Goal: Task Accomplishment & Management: Manage account settings

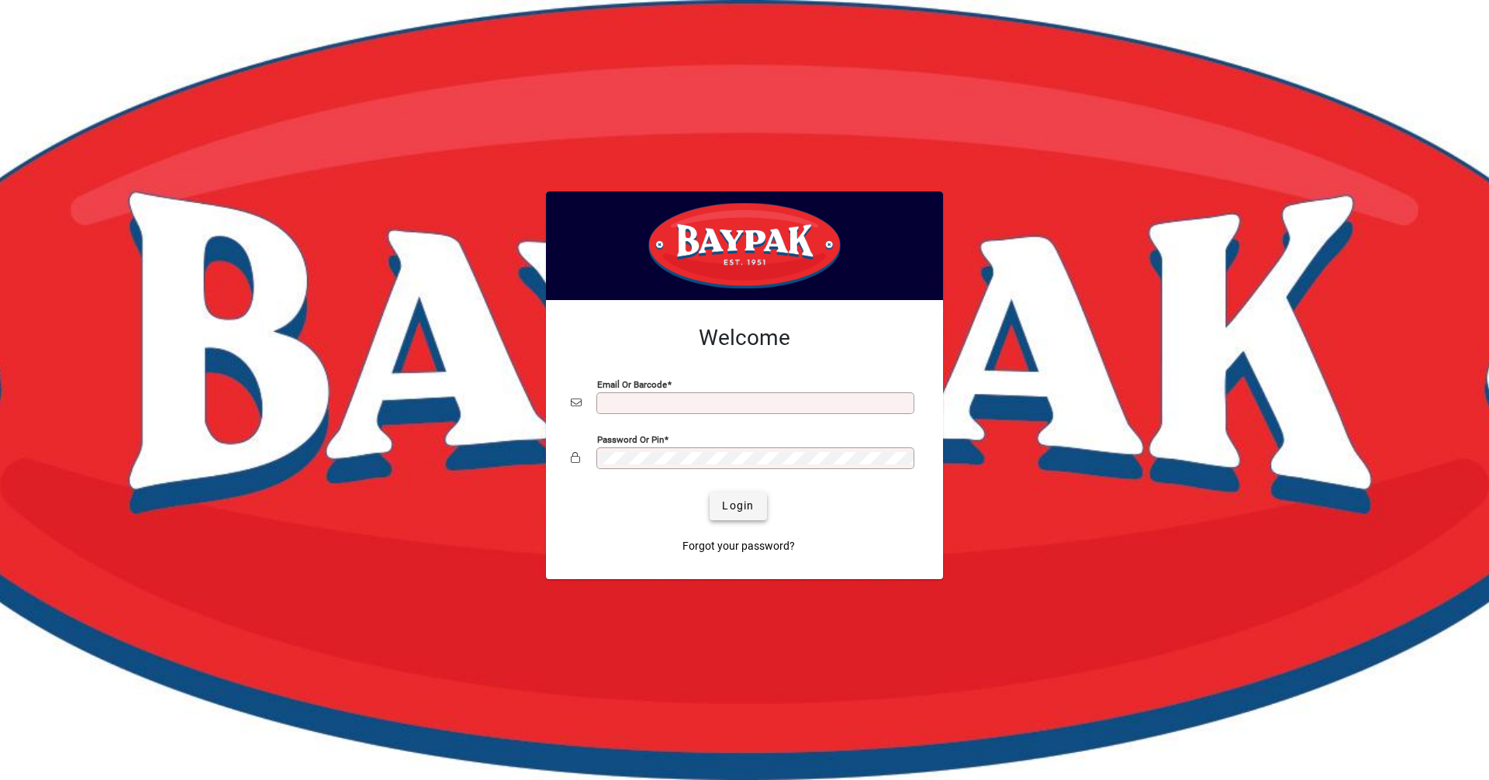
type input "**********"
click at [738, 494] on span "submit" at bounding box center [737, 506] width 57 height 37
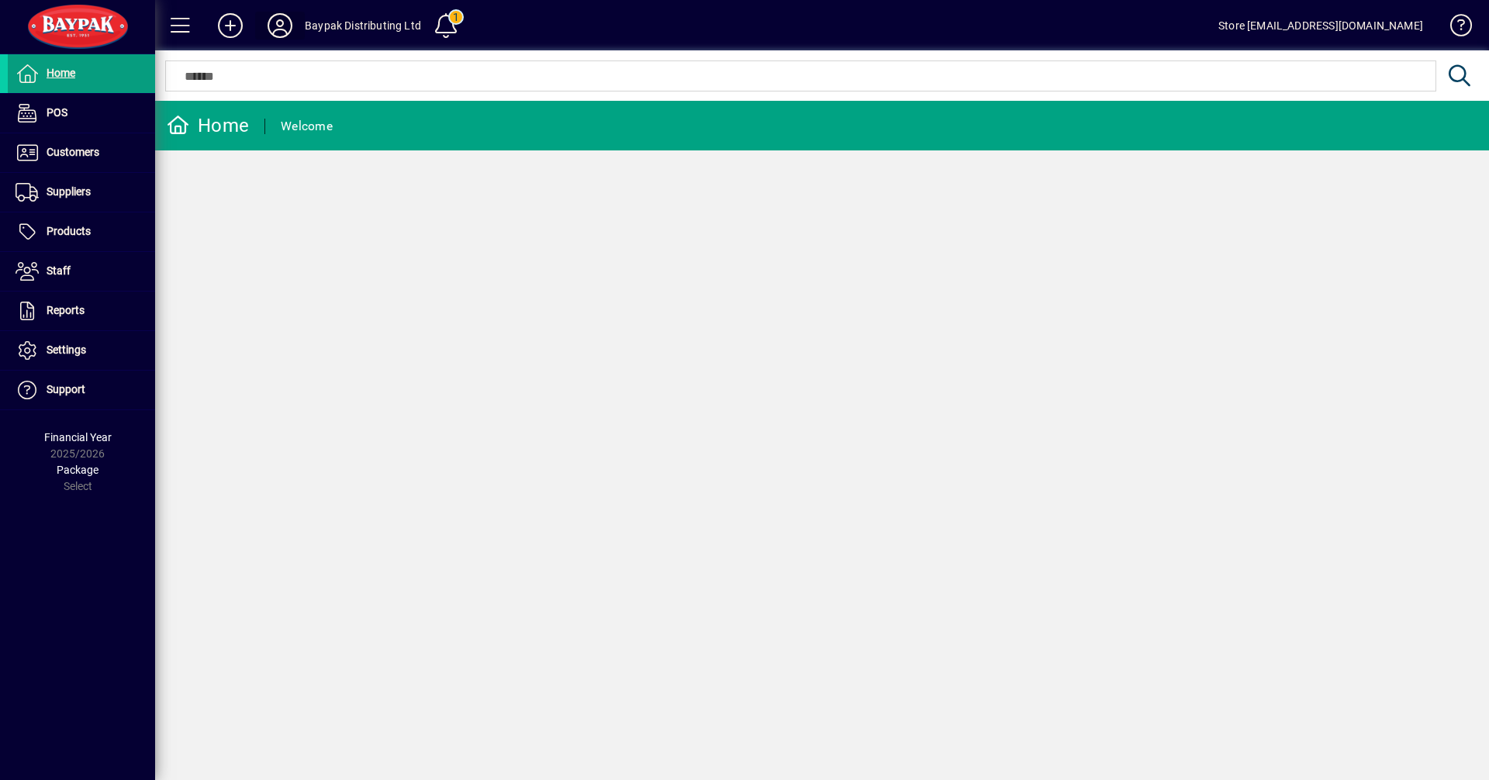
click at [279, 25] on icon at bounding box center [279, 25] width 31 height 25
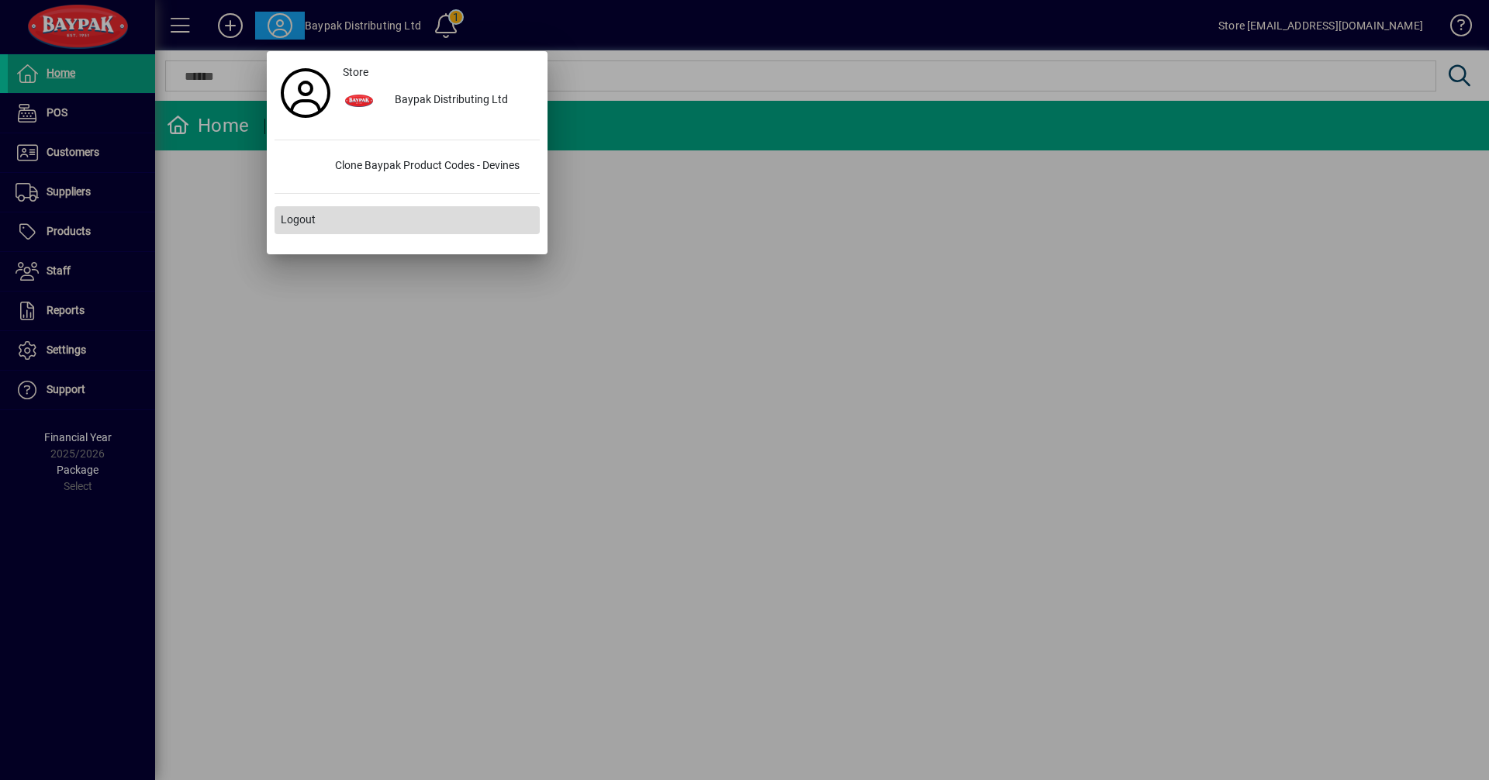
click at [306, 223] on span "Logout" at bounding box center [298, 220] width 35 height 16
